Goal: Information Seeking & Learning: Learn about a topic

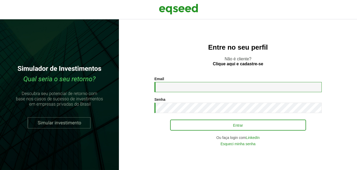
type input "**********"
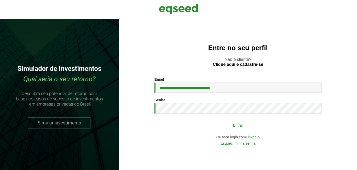
click at [222, 126] on button "Entrar" at bounding box center [238, 125] width 136 height 10
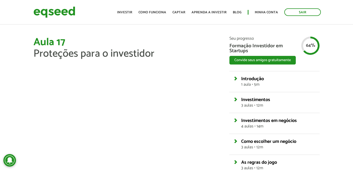
click at [173, 46] on h1 "Aula 17 Proteções para o investidor" at bounding box center [127, 48] width 188 height 23
